Goal: Manage account settings

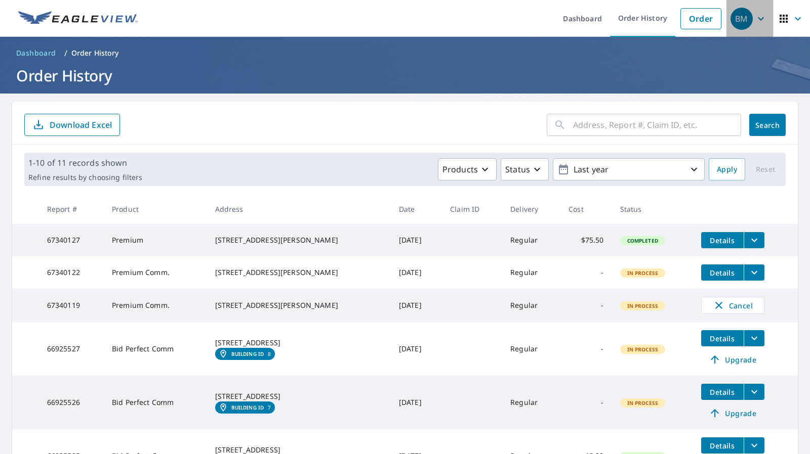
click at [735, 24] on div "BM" at bounding box center [741, 19] width 22 height 22
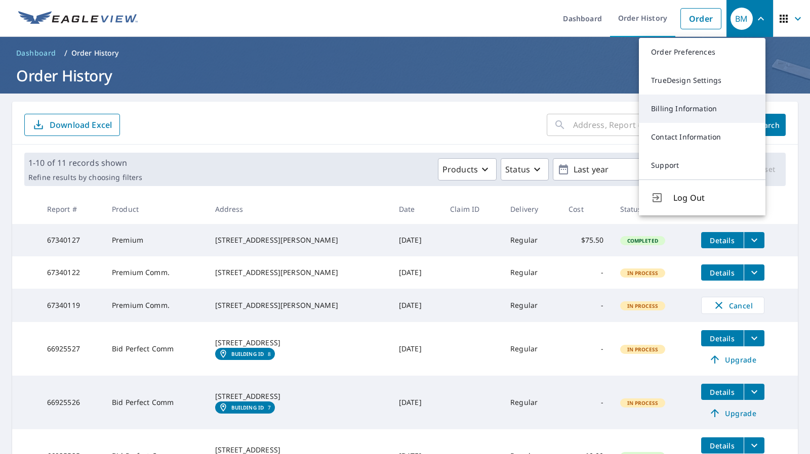
click at [684, 115] on link "Billing Information" at bounding box center [702, 109] width 127 height 28
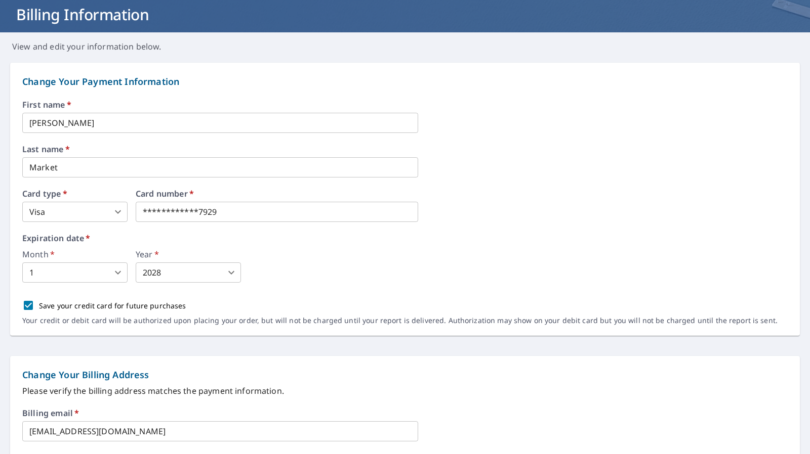
scroll to position [40, 0]
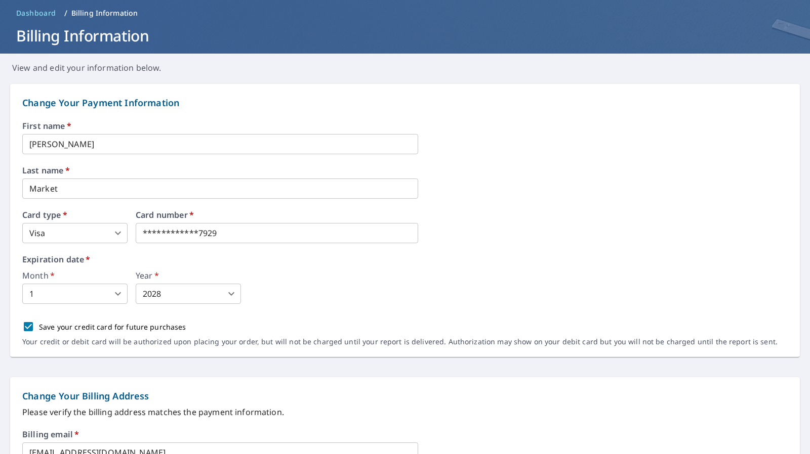
click at [237, 206] on div "**********" at bounding box center [404, 239] width 765 height 235
